Goal: Task Accomplishment & Management: Manage account settings

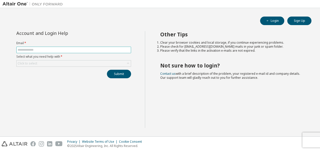
click at [89, 51] on input "text" at bounding box center [74, 50] width 112 height 4
type input "**********"
click at [68, 64] on div "Click to select" at bounding box center [74, 64] width 114 height 6
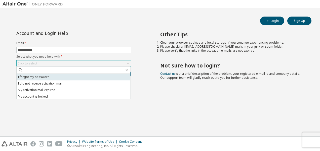
click at [66, 77] on li "I forgot my password" at bounding box center [73, 77] width 113 height 7
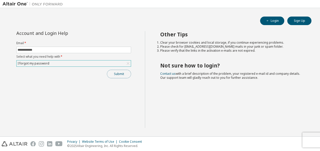
click at [115, 74] on button "Submit" at bounding box center [119, 74] width 24 height 9
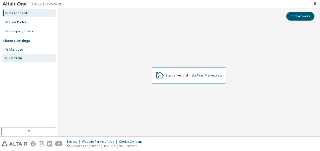
click at [15, 58] on div "On Prem" at bounding box center [15, 58] width 13 height 4
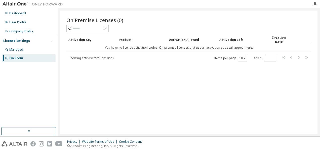
click at [90, 58] on span "Showing entries 1 through 10 of 0" at bounding box center [91, 58] width 45 height 4
click at [162, 92] on div "On Premise Licenses (0) Clear Load Save Save As Field Operator Value Select fil…" at bounding box center [188, 73] width 257 height 124
click at [88, 46] on td "You have no license activation codes. On-premise licenses that use an activatio…" at bounding box center [178, 48] width 225 height 8
